Goal: Information Seeking & Learning: Learn about a topic

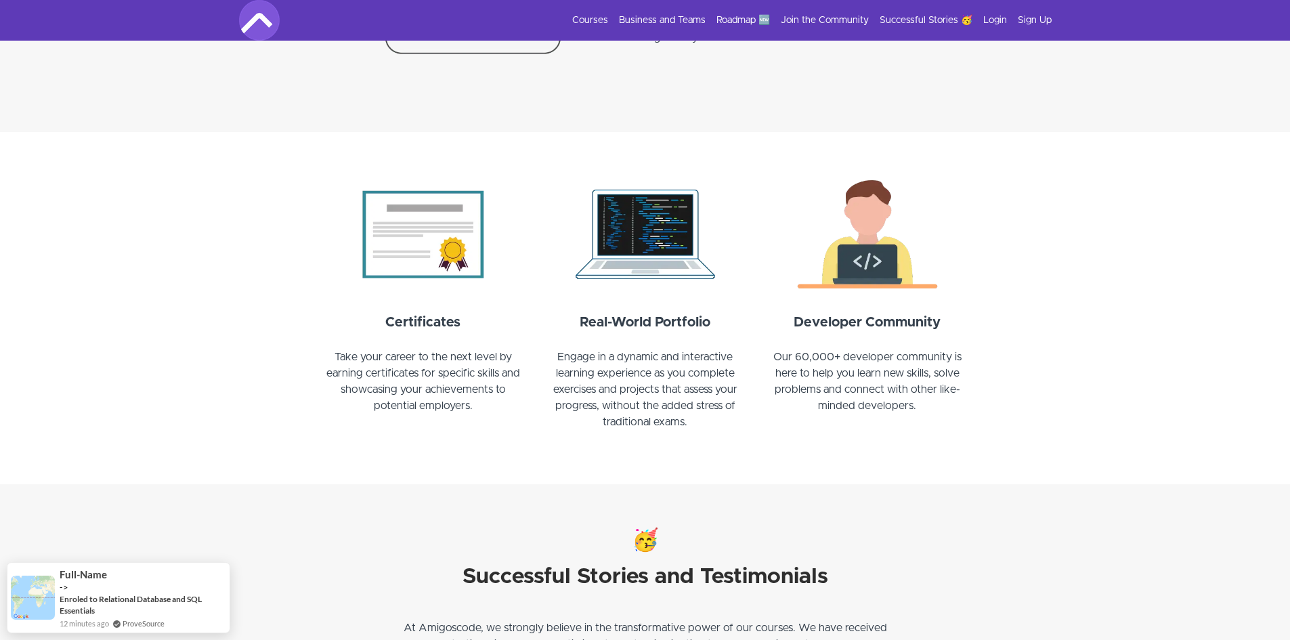
scroll to position [1084, 0]
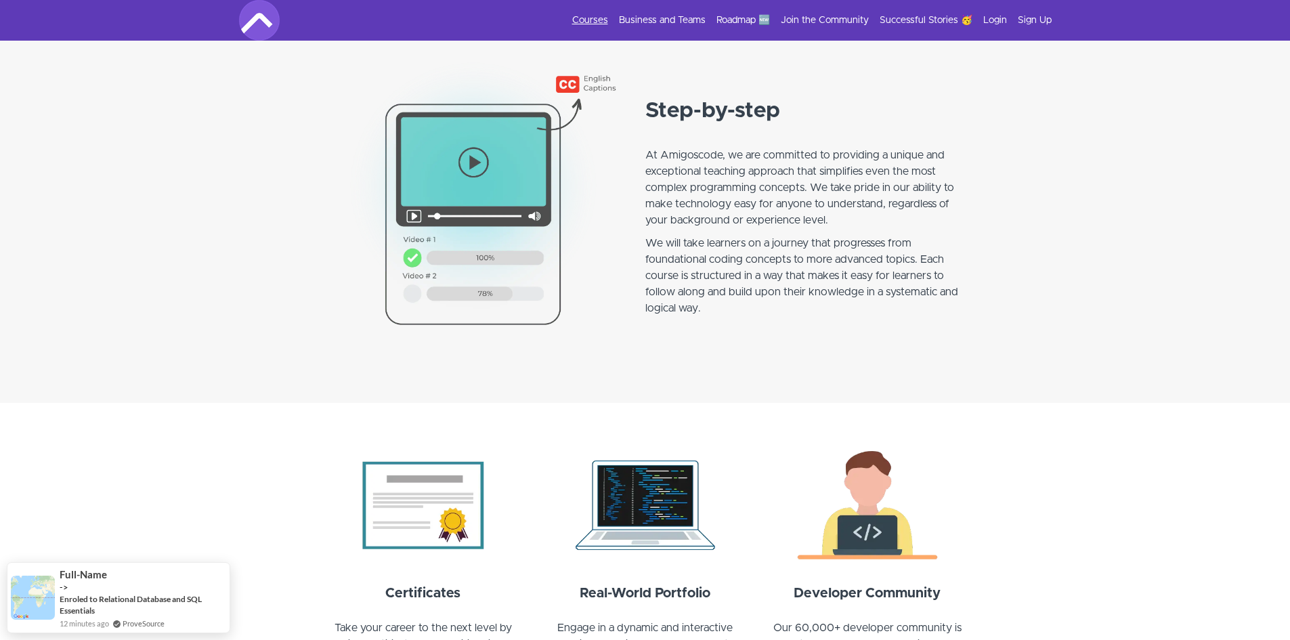
click at [588, 16] on link "Courses" at bounding box center [590, 21] width 36 height 14
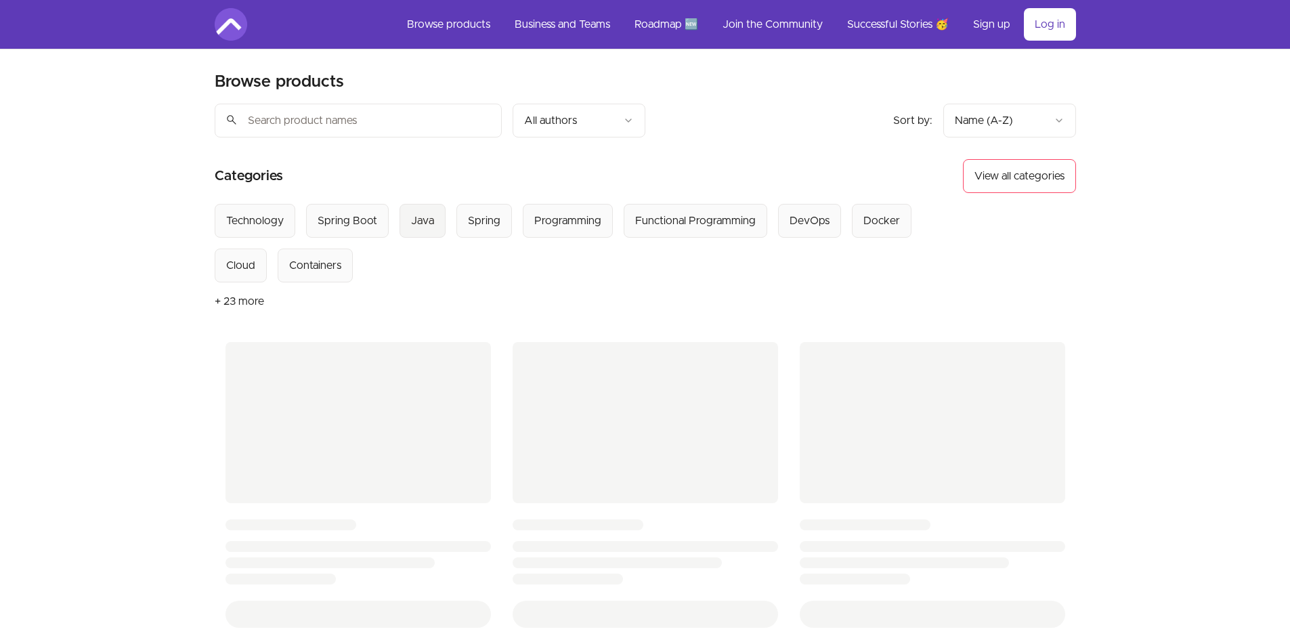
click at [418, 217] on div "Java" at bounding box center [422, 221] width 23 height 16
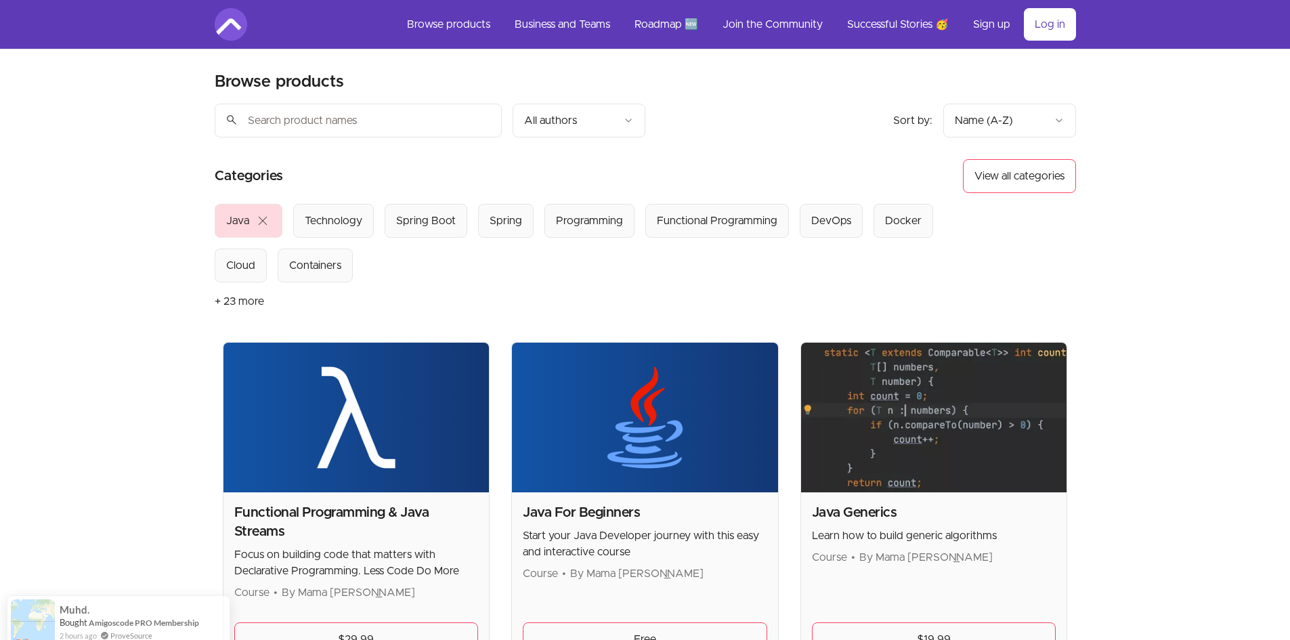
click at [263, 220] on span "close" at bounding box center [263, 221] width 16 height 16
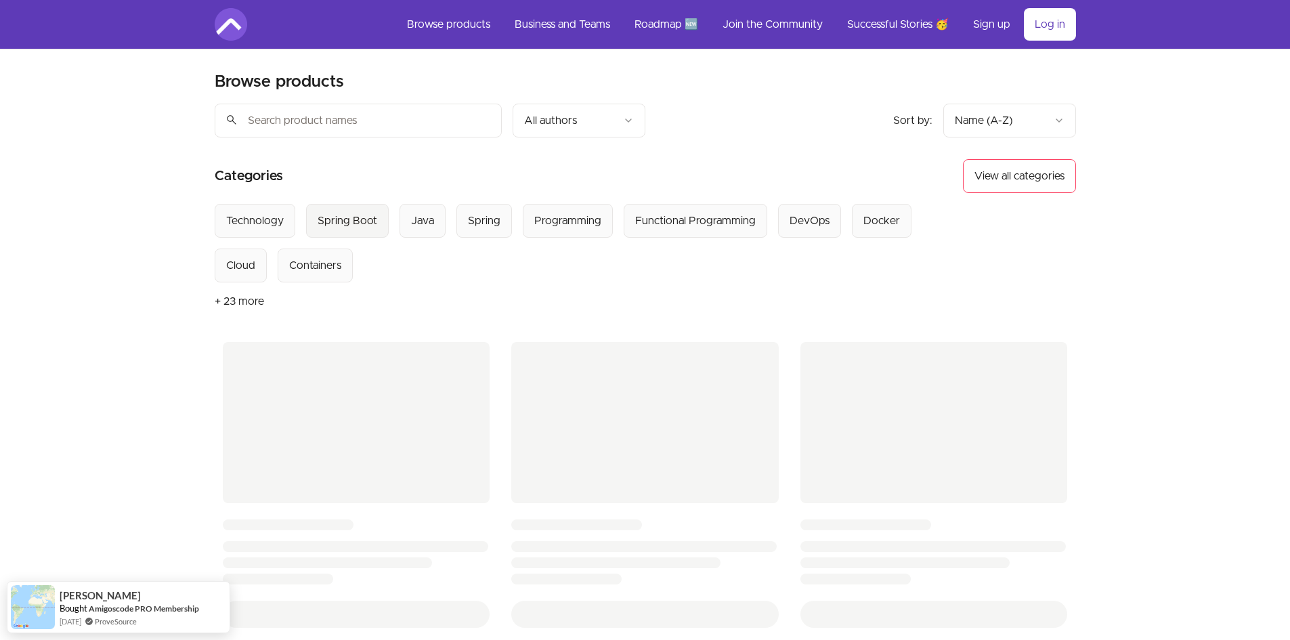
click at [358, 224] on div "Spring Boot" at bounding box center [348, 221] width 60 height 16
click at [299, 225] on span "close" at bounding box center [299, 221] width 16 height 16
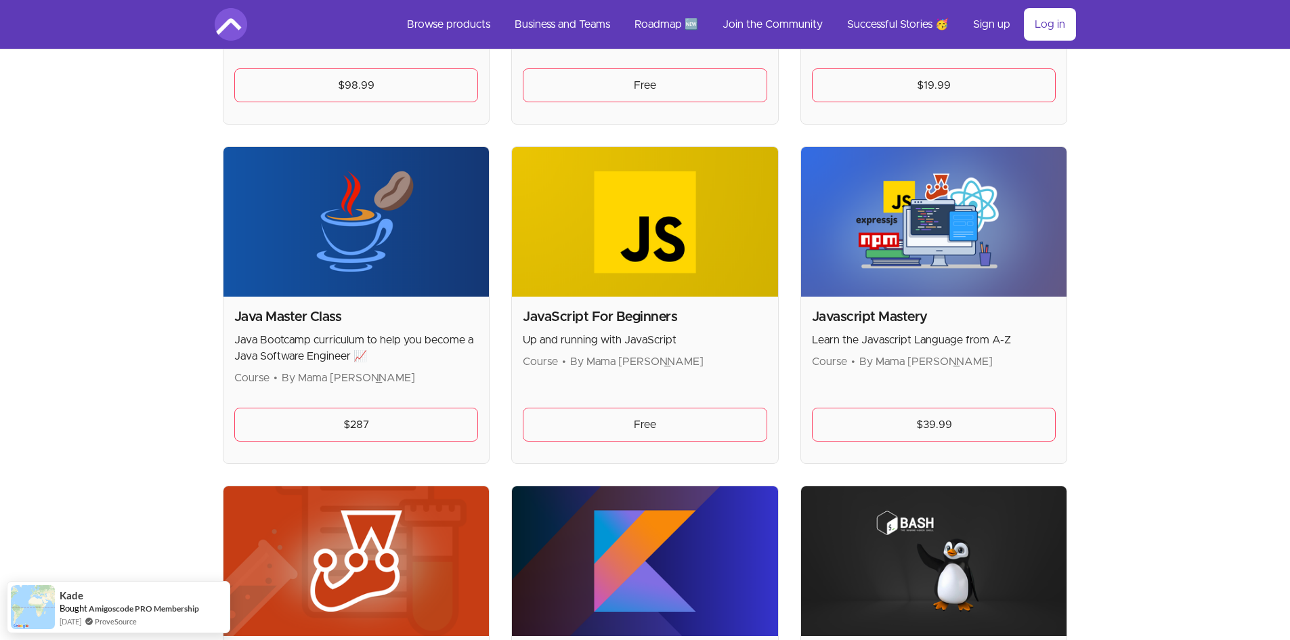
scroll to position [1829, 0]
